Goal: Task Accomplishment & Management: Complete application form

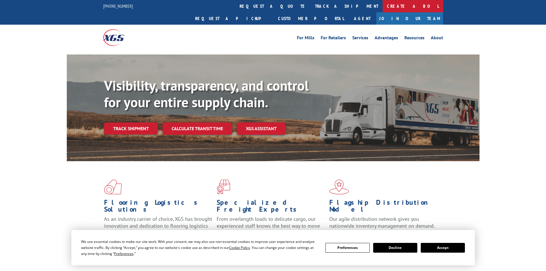
click at [382, 6] on link "Create a BOL" at bounding box center [412, 6] width 60 height 12
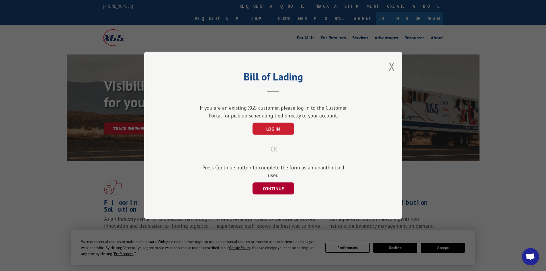
click at [269, 184] on button "CONTINUE" at bounding box center [273, 189] width 42 height 12
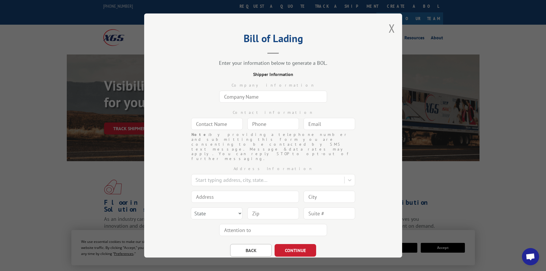
click at [262, 97] on input "text" at bounding box center [273, 97] width 108 height 12
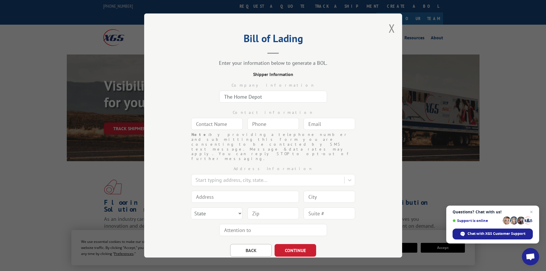
type input "The Home Depot"
click at [217, 126] on input "text" at bounding box center [217, 124] width 52 height 12
type input "[PERSON_NAME]"
click at [271, 124] on input "(___) ___-____" at bounding box center [273, 124] width 52 height 12
type input "[PHONE_NUMBER]"
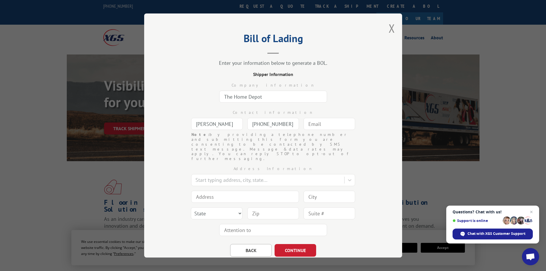
click at [323, 122] on input "text" at bounding box center [329, 124] width 52 height 12
type input "[EMAIL_ADDRESS][DOMAIN_NAME]"
click at [302, 176] on div at bounding box center [268, 180] width 146 height 8
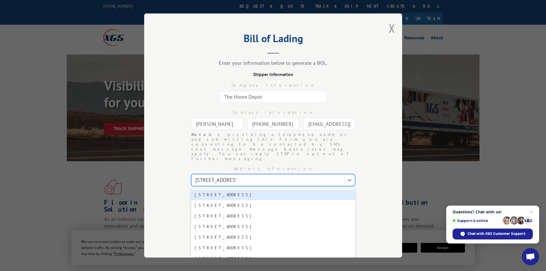
type input "[STREET_ADDRESS]"
click at [264, 189] on div "[STREET_ADDRESS]" at bounding box center [273, 194] width 164 height 11
type input "[STREET_ADDRESS]"
type input "[GEOGRAPHIC_DATA]"
select select "[GEOGRAPHIC_DATA]"
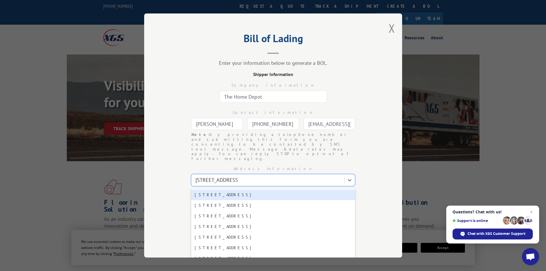
type input "78620"
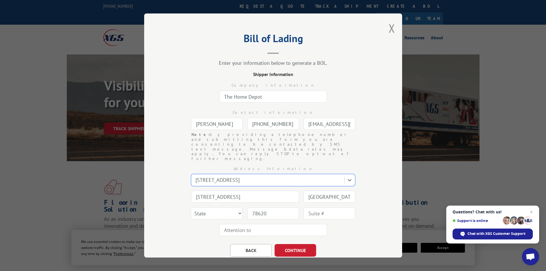
click at [373, 185] on div "Bill of Lading Enter your information below to generate a BOL. Shipper Informat…" at bounding box center [273, 135] width 258 height 244
click at [304, 244] on button "CONTINUE" at bounding box center [295, 250] width 42 height 13
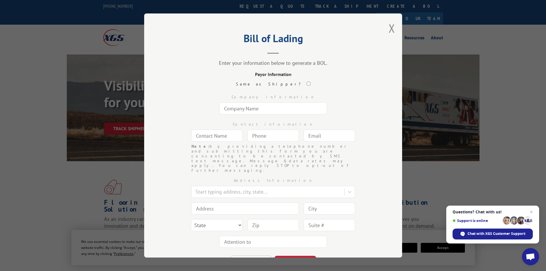
click at [250, 109] on input "text" at bounding box center [273, 108] width 108 height 12
type input "Turf Evolutions INC"
click at [209, 135] on input "text" at bounding box center [217, 136] width 52 height 12
type input "n/a"
type input "(___) ___-____"
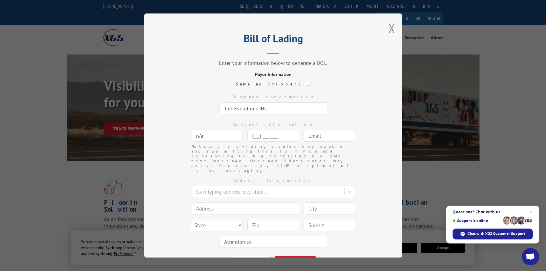
click at [254, 134] on input "(___) ___-____" at bounding box center [273, 136] width 52 height 12
paste input "844) 900-1673"
type input "[PHONE_NUMBER]"
click at [318, 138] on input "text" at bounding box center [329, 136] width 52 height 12
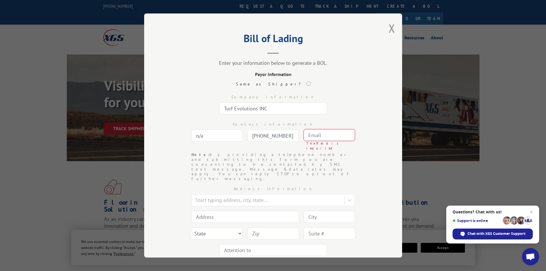
paste input "[EMAIL_ADDRESS][DOMAIN_NAME]"
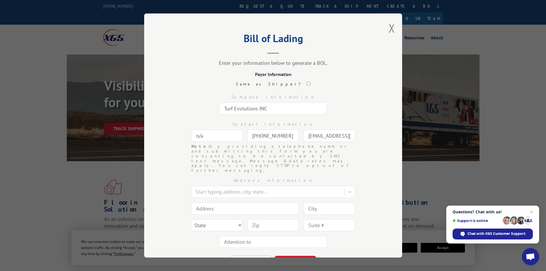
scroll to position [0, 15]
type input "[EMAIL_ADDRESS][DOMAIN_NAME]"
click at [223, 188] on div at bounding box center [268, 192] width 146 height 8
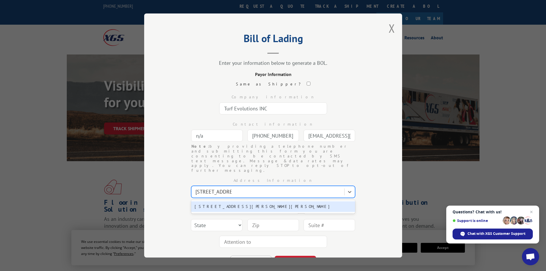
type input "[STREET_ADDRESS][PERSON_NAME]"
click at [234, 201] on div "[STREET_ADDRESS][PERSON_NAME][PERSON_NAME]" at bounding box center [273, 206] width 164 height 11
type input "[STREET_ADDRESS][PERSON_NAME]"
type input "[PERSON_NAME]"
select select "GA"
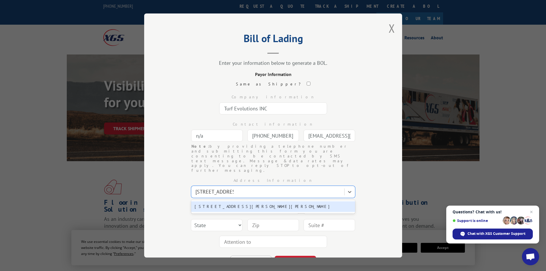
type input "30720"
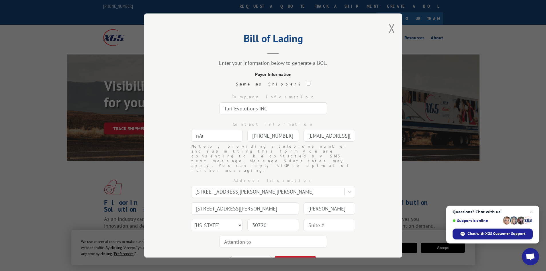
click at [356, 228] on div "Address Information [STREET_ADDRESS][GEOGRAPHIC_DATA][PERSON_NAME][STREET_ADDRE…" at bounding box center [273, 211] width 201 height 77
click at [301, 256] on button "CONTINUE" at bounding box center [295, 262] width 42 height 13
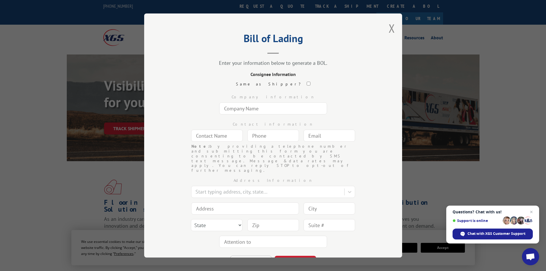
click at [258, 109] on input "text" at bounding box center [273, 108] width 108 height 12
type input "Turf Evolutions INC"
click at [221, 137] on input "text" at bounding box center [217, 136] width 52 height 12
type input "n/a"
type input "(___) ___-____"
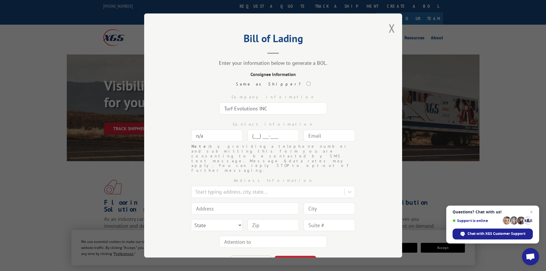
click at [278, 135] on input "(___) ___-____" at bounding box center [273, 136] width 52 height 12
click at [330, 138] on input "text" at bounding box center [329, 136] width 52 height 12
paste input "[EMAIL_ADDRESS][DOMAIN_NAME]"
type input "[EMAIL_ADDRESS][DOMAIN_NAME]"
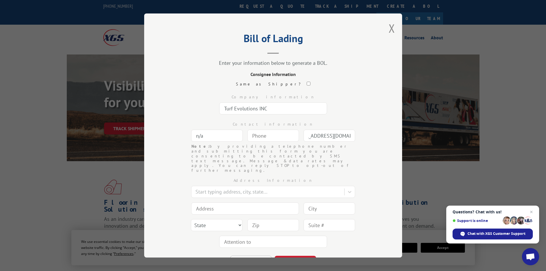
scroll to position [0, 0]
click at [271, 134] on input "(___) ___-____" at bounding box center [273, 136] width 52 height 12
paste input "844) 900-1673"
type input "[PHONE_NUMBER]"
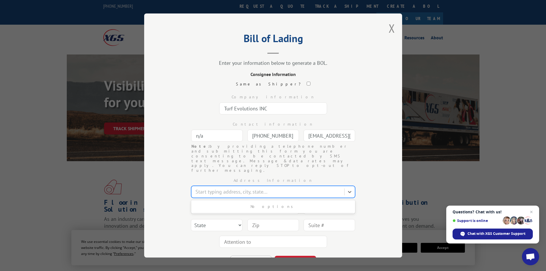
click at [225, 188] on div at bounding box center [268, 192] width 146 height 8
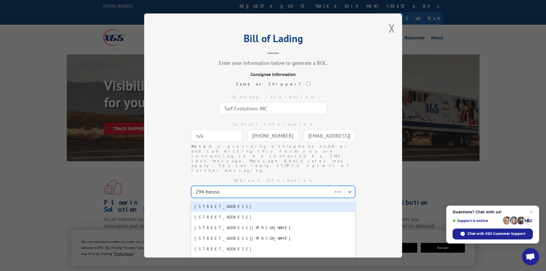
type input "294 [PERSON_NAME]"
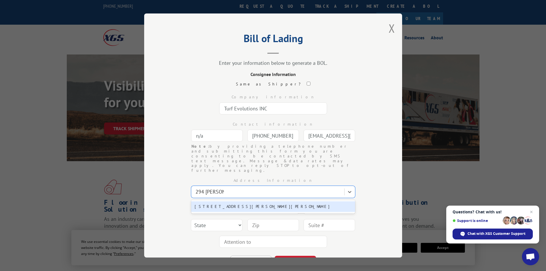
click at [222, 201] on div "[STREET_ADDRESS][PERSON_NAME][PERSON_NAME]" at bounding box center [273, 206] width 164 height 11
type input "[STREET_ADDRESS][PERSON_NAME]"
type input "[PERSON_NAME]"
select select "GA"
type input "30720"
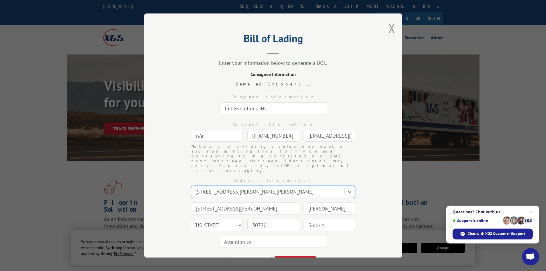
click at [233, 236] on input "text" at bounding box center [273, 242] width 108 height 12
type input "Turf Evolutions INC"
click at [316, 250] on div "BACK CONTINUE" at bounding box center [273, 259] width 201 height 18
click at [300, 256] on button "CONTINUE" at bounding box center [295, 262] width 42 height 13
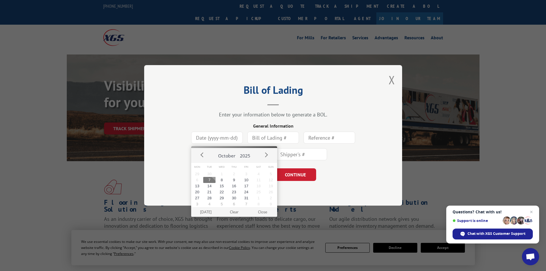
click at [221, 139] on input at bounding box center [217, 138] width 52 height 12
click at [208, 179] on button "7" at bounding box center [209, 180] width 12 height 6
type input "[DATE]"
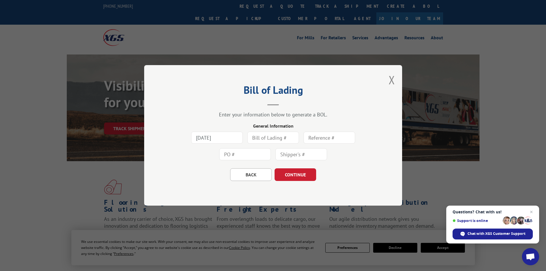
click at [274, 138] on input "text" at bounding box center [273, 138] width 52 height 12
type input "7825197"
click at [299, 175] on button "CONTINUE" at bounding box center [295, 174] width 42 height 13
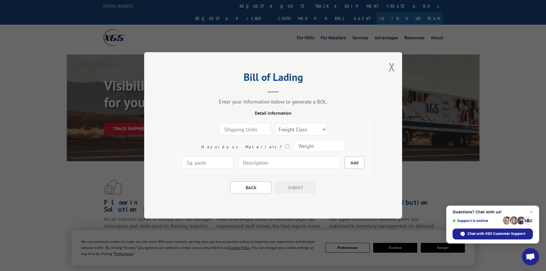
click at [242, 125] on input "number" at bounding box center [245, 129] width 52 height 12
type input "1"
click at [242, 127] on input "1" at bounding box center [245, 129] width 52 height 12
click at [280, 127] on select "Freight Class 50 55 60 65 70 77 85 92 100 110 125 150 175 200 250 300 400 500 C…" at bounding box center [301, 129] width 52 height 12
select select "250"
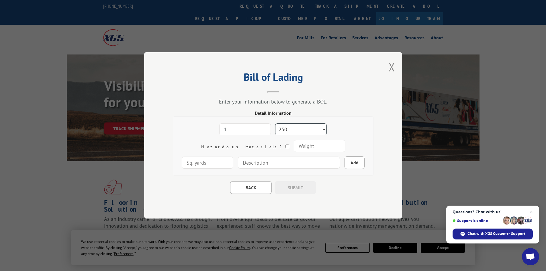
click at [275, 123] on select "Freight Class 50 55 60 65 70 77 85 92 100 110 125 150 175 200 250 300 400 500 C…" at bounding box center [301, 129] width 52 height 12
click at [293, 150] on input "number" at bounding box center [319, 146] width 52 height 12
type input "200"
click at [233, 157] on input "number" at bounding box center [208, 163] width 52 height 12
type input "100"
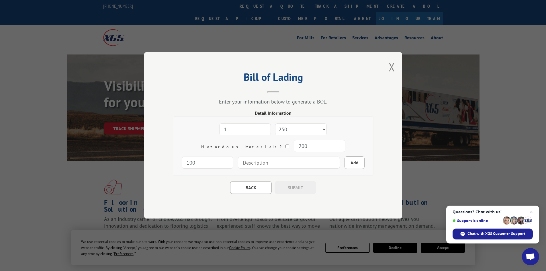
click at [272, 165] on input at bounding box center [289, 163] width 102 height 12
type input "12' Trugrass Clover Fescue"
click at [344, 164] on button "Add" at bounding box center [354, 162] width 20 height 13
select select
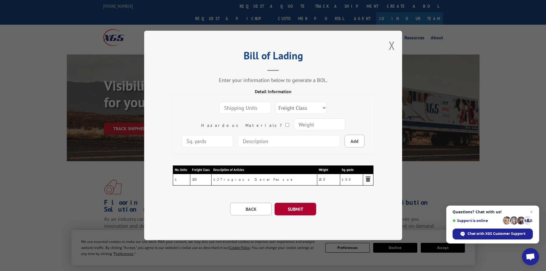
click at [307, 208] on button "SUBMIT" at bounding box center [295, 209] width 42 height 13
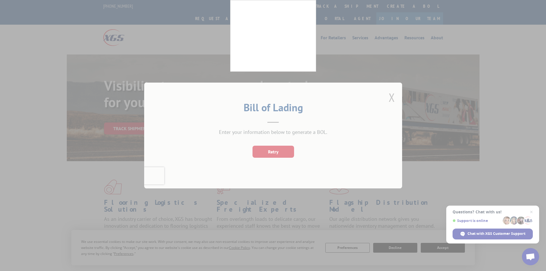
click at [218, 118] on div at bounding box center [273, 135] width 546 height 271
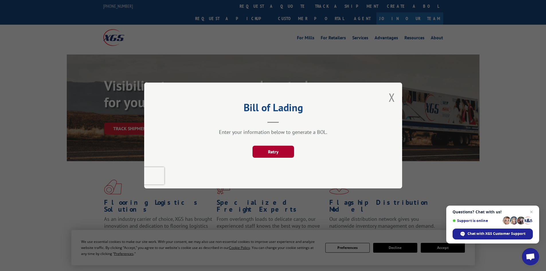
click at [271, 153] on button "Retry" at bounding box center [273, 152] width 42 height 12
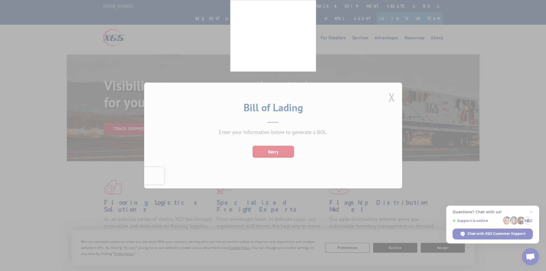
click at [287, 110] on div at bounding box center [273, 135] width 546 height 271
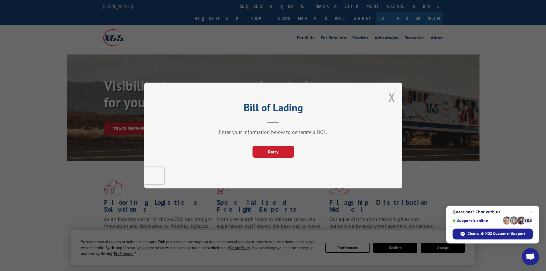
click at [518, 154] on div "Bill of Lading Enter your information below to generate a BOL. Retry" at bounding box center [273, 135] width 546 height 271
click at [282, 152] on button "Retry" at bounding box center [273, 152] width 42 height 12
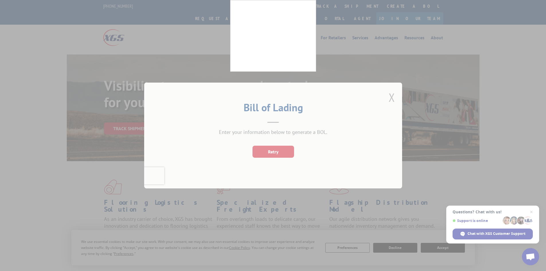
click at [242, 112] on div at bounding box center [273, 135] width 546 height 271
